Goal: Find specific fact: Find specific fact

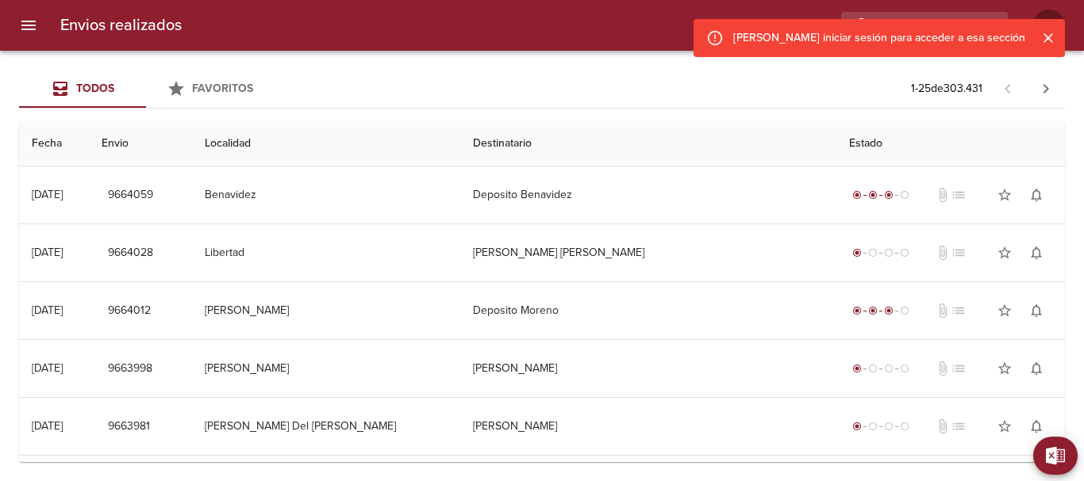
click at [1050, 32] on icon "Cerrar" at bounding box center [1048, 38] width 16 height 16
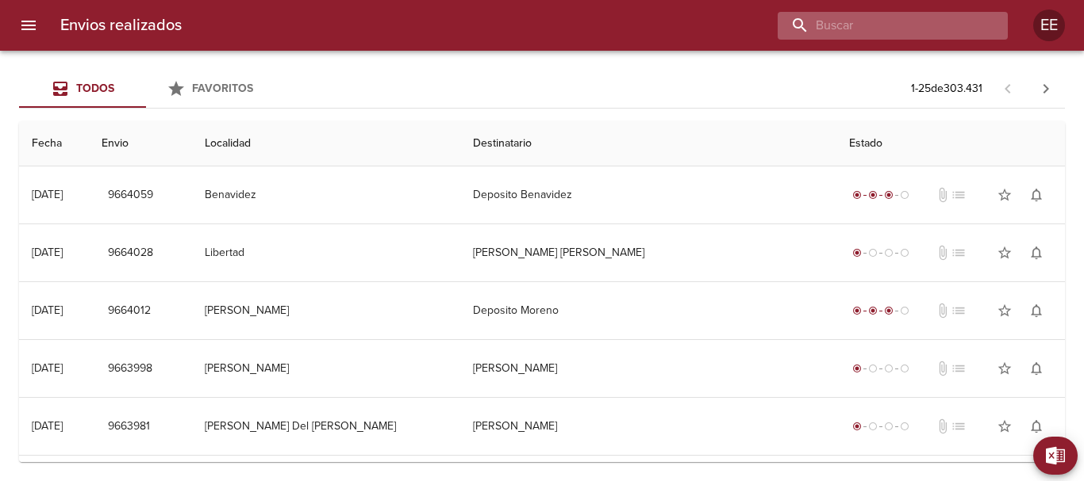
click at [946, 27] on input "buscar" at bounding box center [878, 26] width 203 height 28
paste input "Calle: 25 N°4228"
type input "Calle: 25 N°4228"
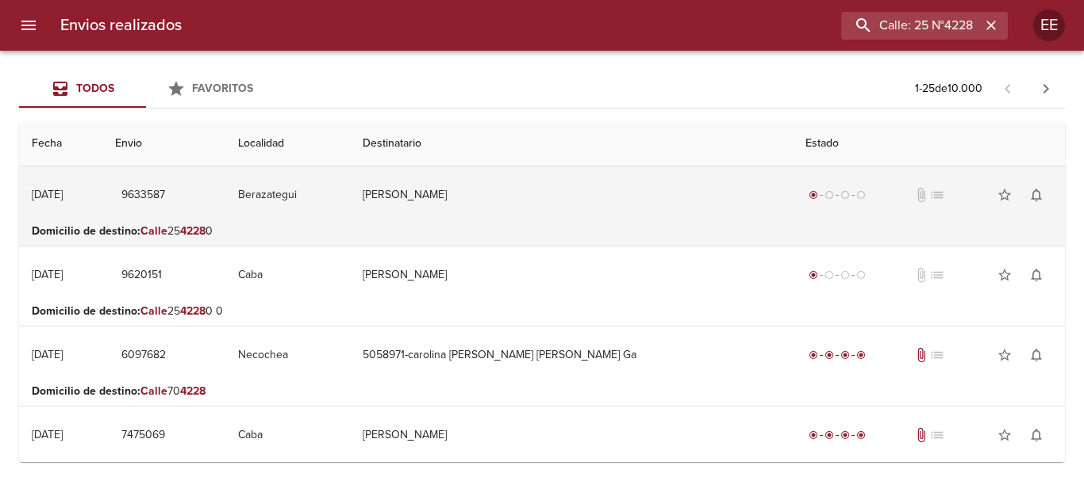
click at [482, 190] on td "[PERSON_NAME]" at bounding box center [571, 195] width 443 height 57
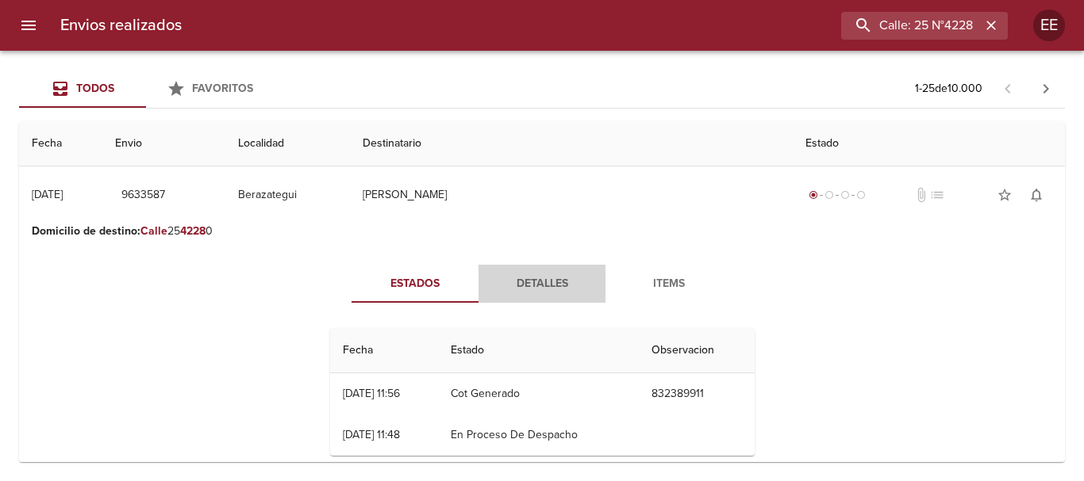
click at [529, 282] on span "Detalles" at bounding box center [542, 284] width 108 height 20
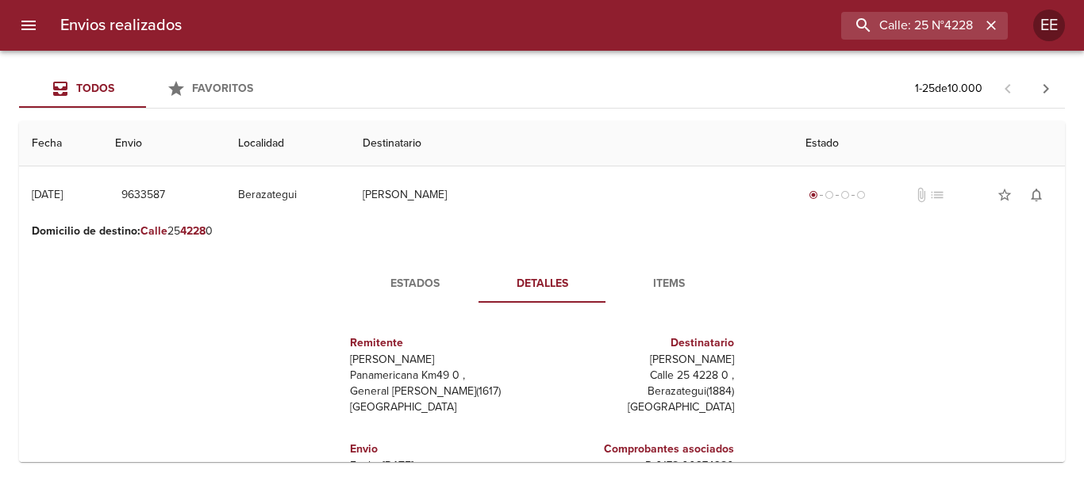
scroll to position [79, 0]
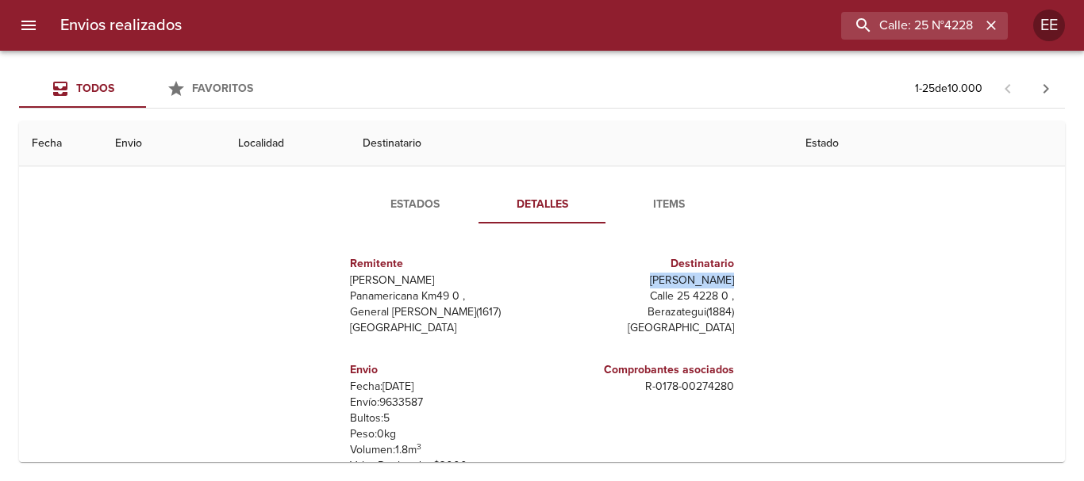
drag, startPoint x: 726, startPoint y: 280, endPoint x: 666, endPoint y: 278, distance: 60.3
click at [666, 278] on p "[PERSON_NAME]" at bounding box center [641, 281] width 186 height 16
copy p "[PERSON_NAME]"
